Goal: Check status: Check status

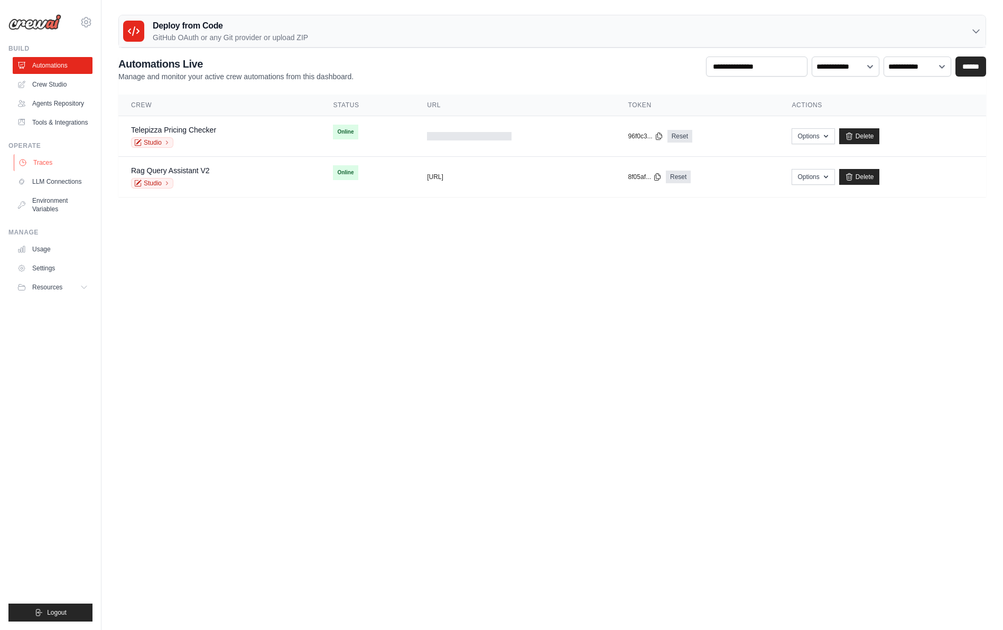
click at [55, 164] on link "Traces" at bounding box center [54, 162] width 80 height 17
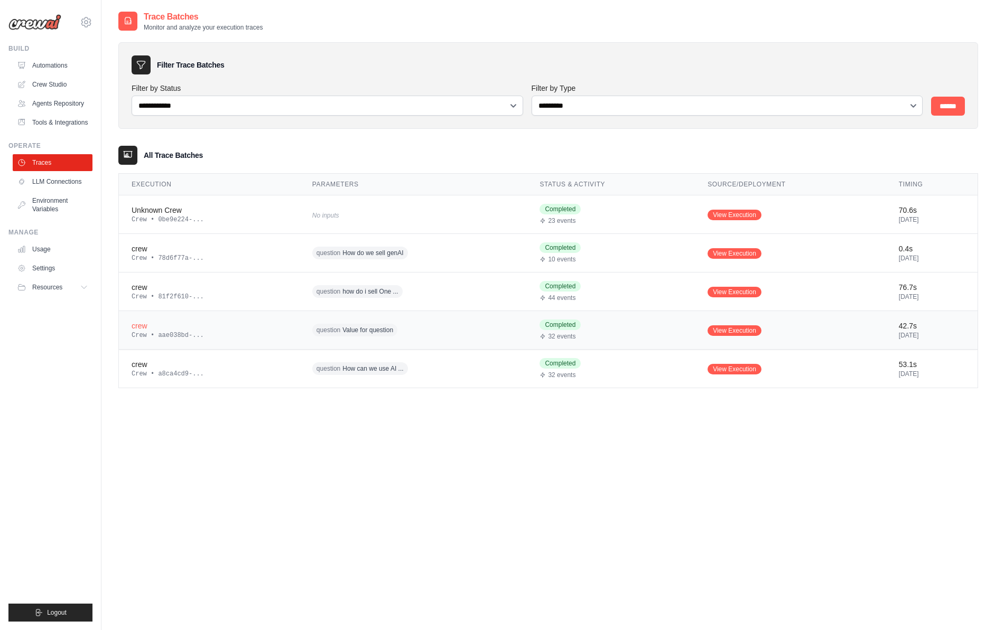
click at [143, 332] on div "Crew • aae038bd-..." at bounding box center [209, 335] width 155 height 8
